Goal: Transaction & Acquisition: Download file/media

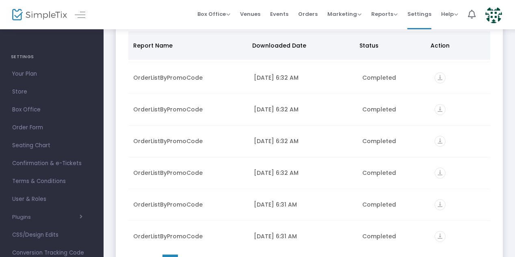
scroll to position [127, 0]
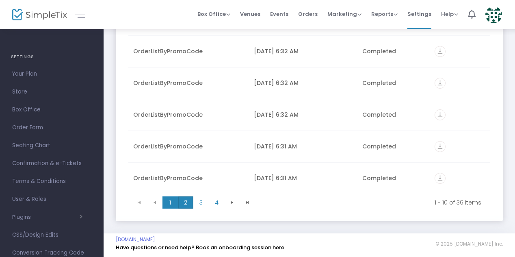
click at [187, 204] on span "2" at bounding box center [185, 202] width 15 height 12
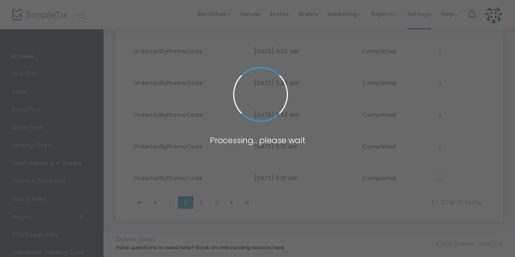
scroll to position [0, 0]
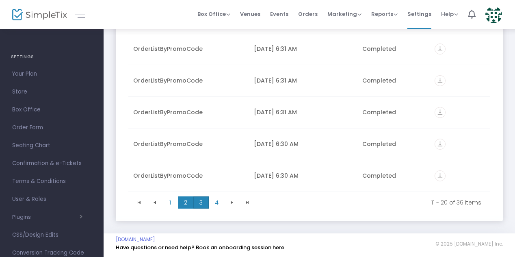
click at [201, 199] on span "3" at bounding box center [200, 202] width 15 height 12
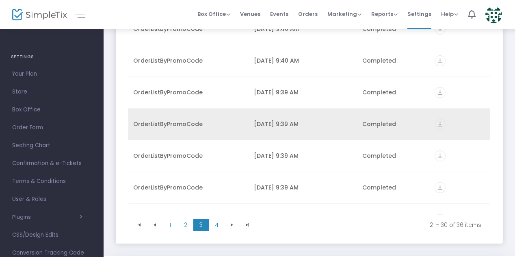
scroll to position [73, 0]
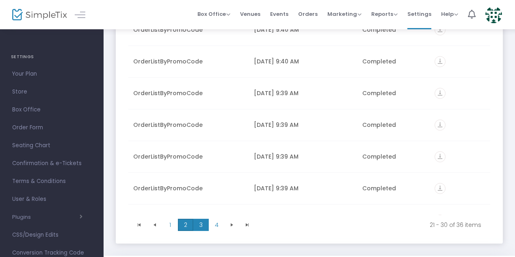
click at [186, 224] on span "2" at bounding box center [185, 225] width 15 height 12
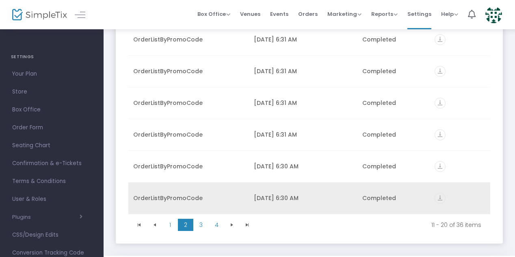
click at [435, 196] on icon "vertical_align_bottom" at bounding box center [440, 198] width 11 height 11
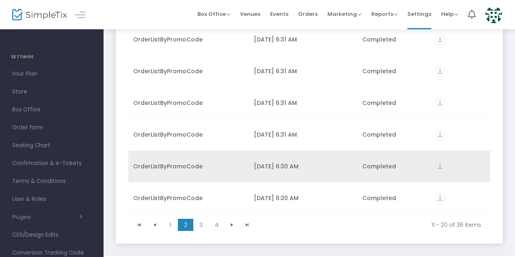
click at [436, 165] on icon "vertical_align_bottom" at bounding box center [440, 166] width 11 height 11
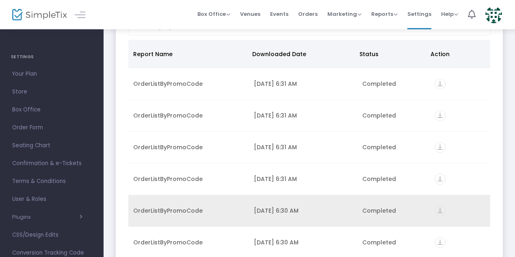
scroll to position [60, 0]
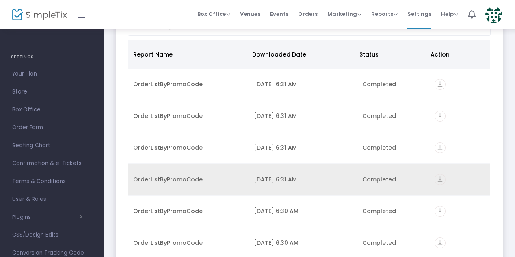
click at [436, 174] on icon "vertical_align_bottom" at bounding box center [440, 179] width 11 height 11
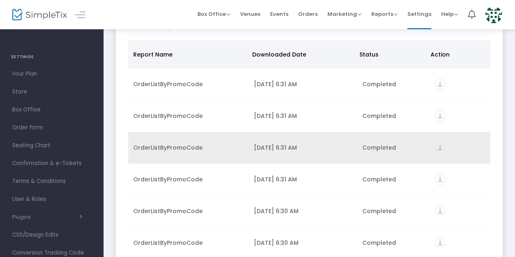
click at [435, 148] on icon "vertical_align_bottom" at bounding box center [440, 147] width 11 height 11
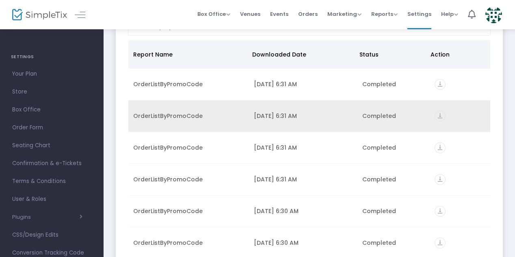
click at [435, 117] on icon "vertical_align_bottom" at bounding box center [440, 116] width 11 height 11
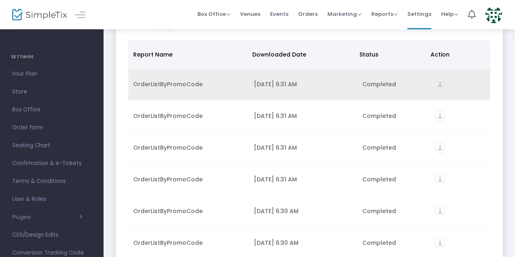
click at [437, 88] on icon "vertical_align_bottom" at bounding box center [440, 84] width 11 height 11
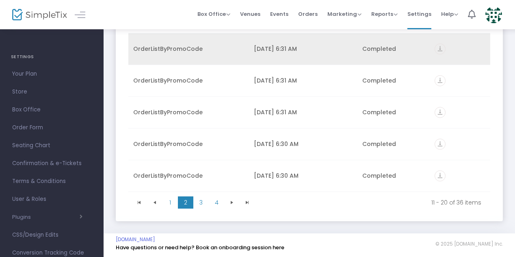
scroll to position [39, 0]
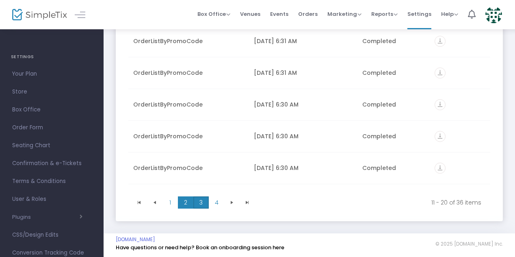
click at [200, 200] on span "3" at bounding box center [200, 202] width 15 height 12
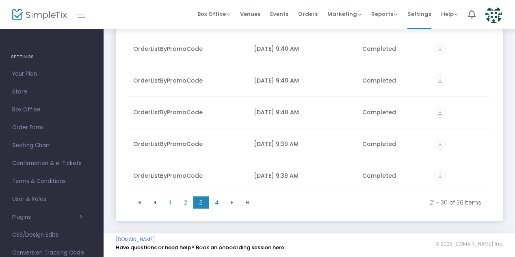
scroll to position [0, 0]
click at [174, 204] on span "1" at bounding box center [170, 202] width 15 height 12
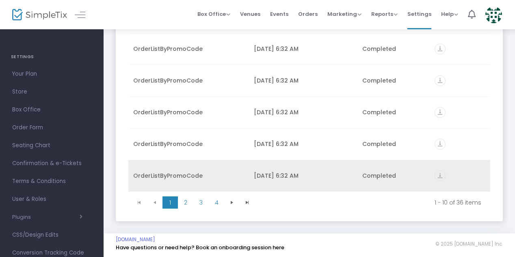
click at [439, 176] on icon "vertical_align_bottom" at bounding box center [440, 175] width 11 height 11
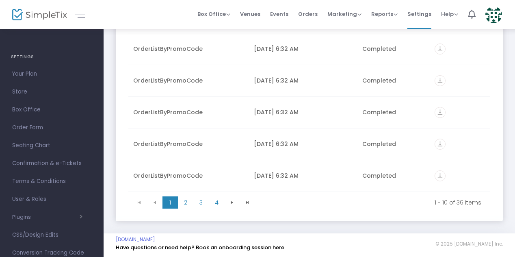
click at [513, 156] on div "Downloaded Report Summary Report Name Downloaded Date Status Action OrderListBy…" at bounding box center [310, 68] width 412 height 332
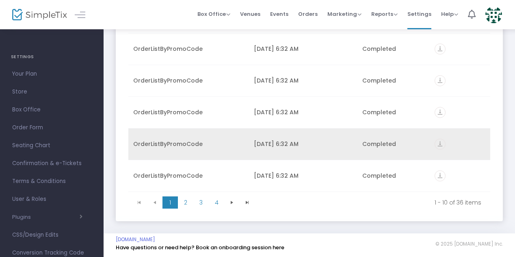
click at [437, 140] on icon "vertical_align_bottom" at bounding box center [440, 144] width 11 height 11
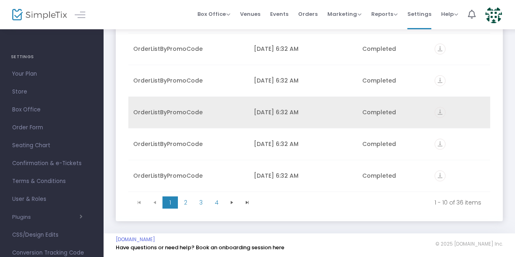
click at [437, 111] on icon "vertical_align_bottom" at bounding box center [440, 112] width 11 height 11
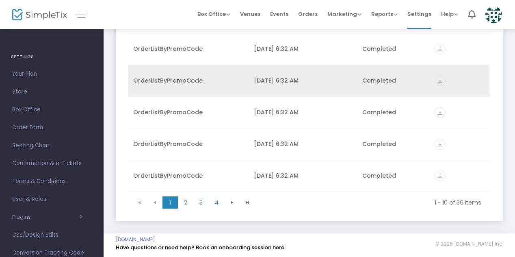
click at [437, 81] on icon "vertical_align_bottom" at bounding box center [440, 80] width 11 height 11
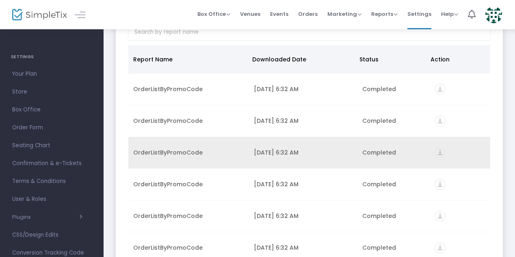
scroll to position [54, 0]
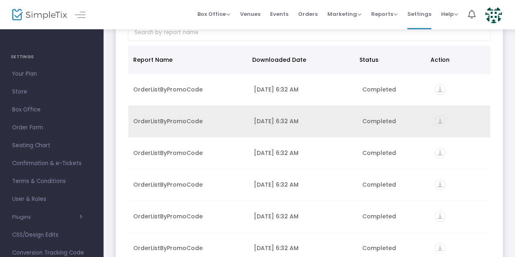
click at [435, 121] on icon "vertical_align_bottom" at bounding box center [440, 121] width 11 height 11
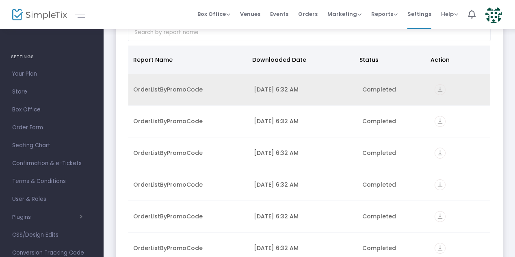
click at [439, 91] on icon "vertical_align_bottom" at bounding box center [440, 89] width 11 height 11
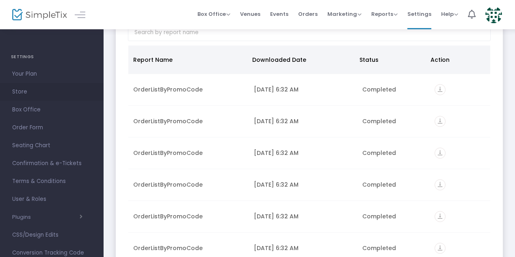
scroll to position [0, 0]
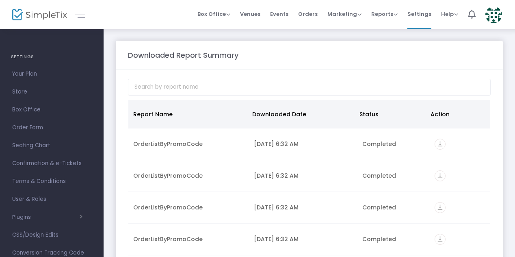
click at [228, 38] on div "Downloaded Report Summary Report Name Downloaded Date Status Action OrderListBy…" at bounding box center [310, 194] width 412 height 332
